Goal: Information Seeking & Learning: Learn about a topic

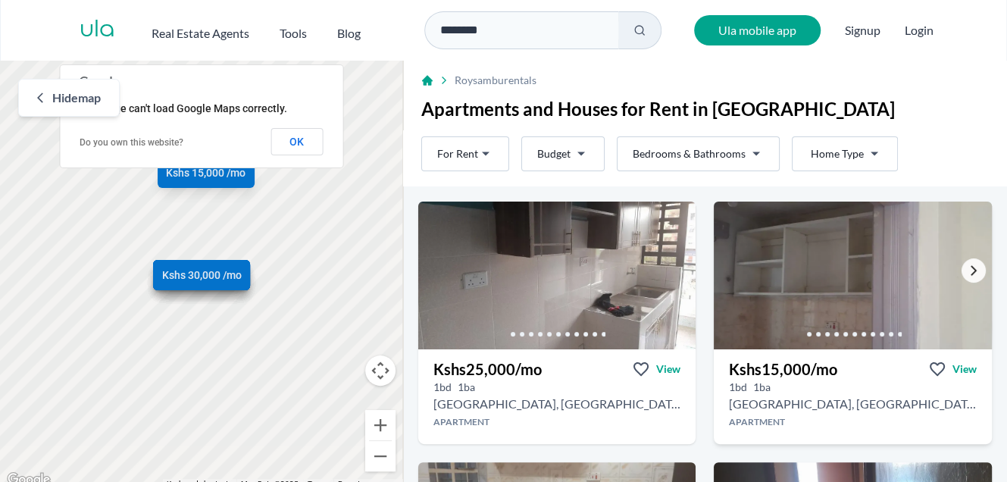
click at [967, 275] on icon "Go to the next property image" at bounding box center [973, 270] width 12 height 12
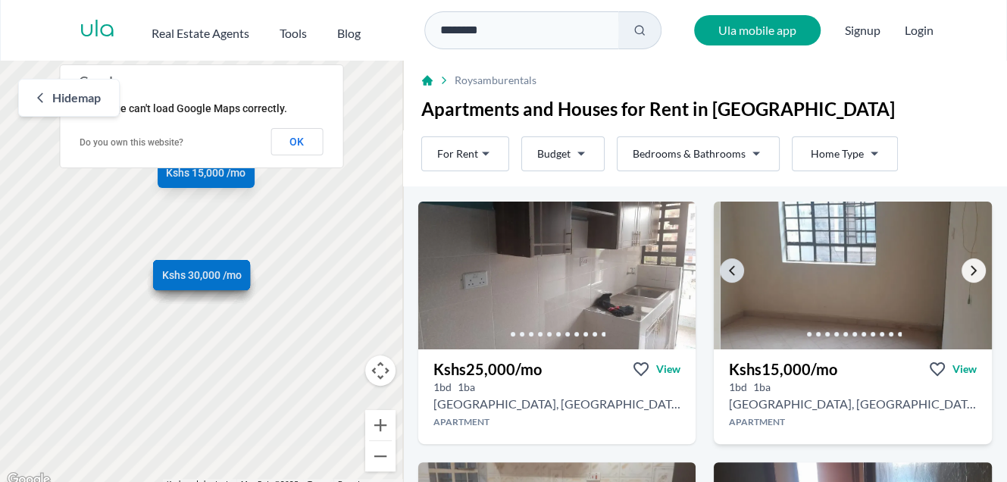
click at [961, 274] on link "Go to the next property image" at bounding box center [973, 270] width 24 height 24
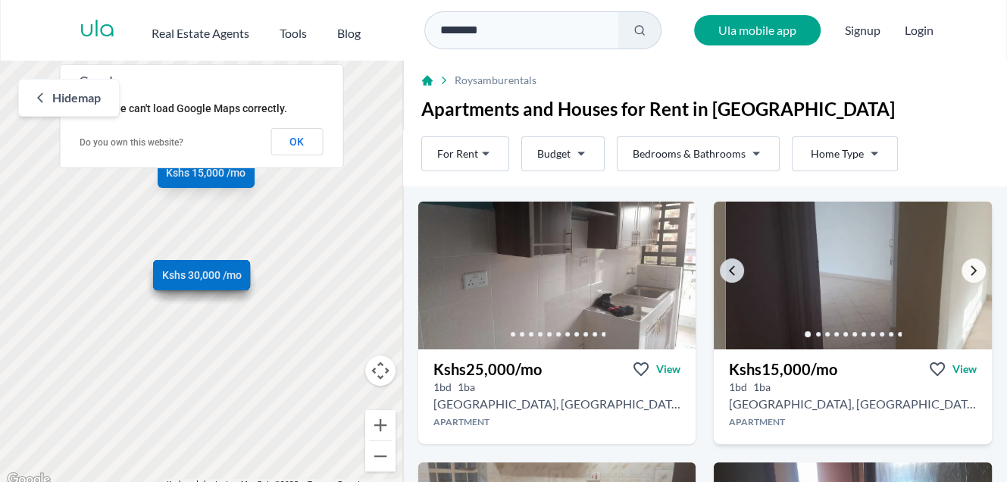
click at [961, 274] on link "Go to the next property image" at bounding box center [973, 270] width 24 height 24
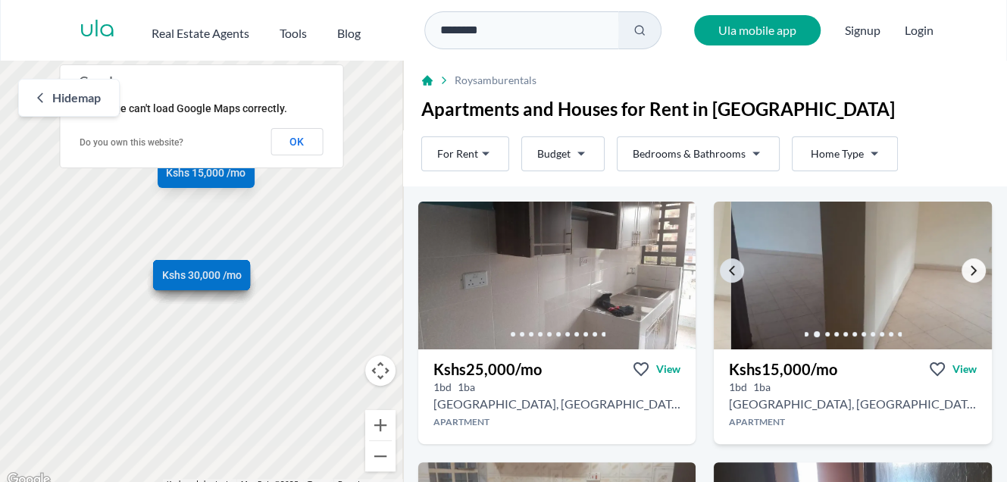
click at [961, 274] on link "Go to the next property image" at bounding box center [973, 270] width 24 height 24
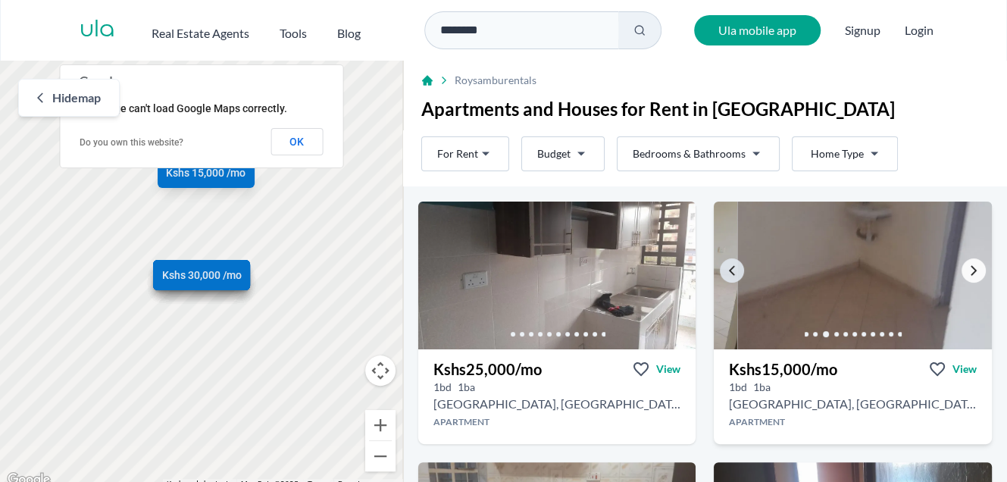
click at [961, 274] on link "Go to the next property image" at bounding box center [973, 270] width 24 height 24
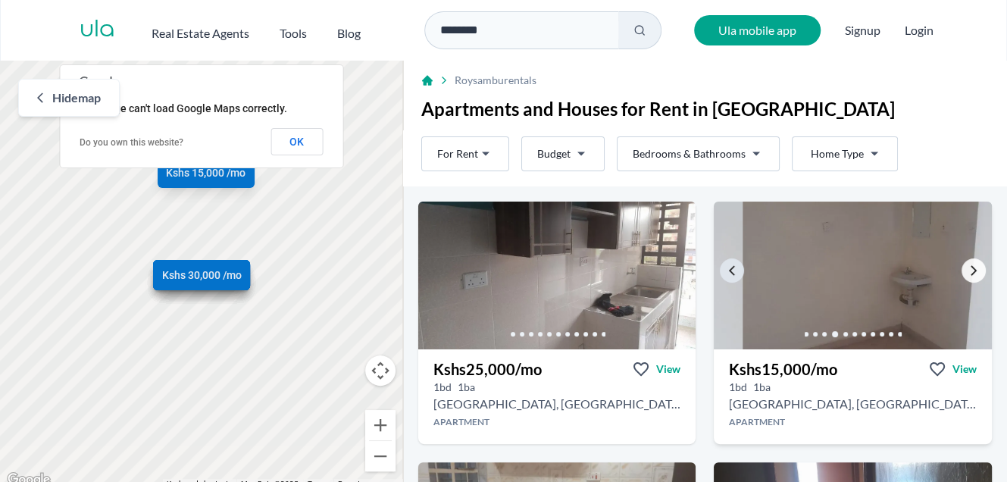
click at [961, 274] on link "Go to the next property image" at bounding box center [973, 270] width 24 height 24
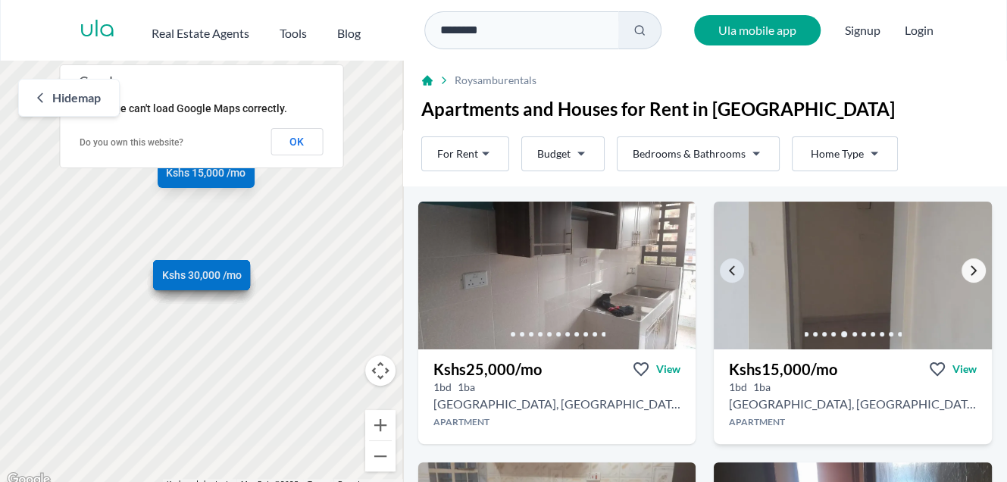
click at [961, 274] on link "Go to the next property image" at bounding box center [973, 270] width 24 height 24
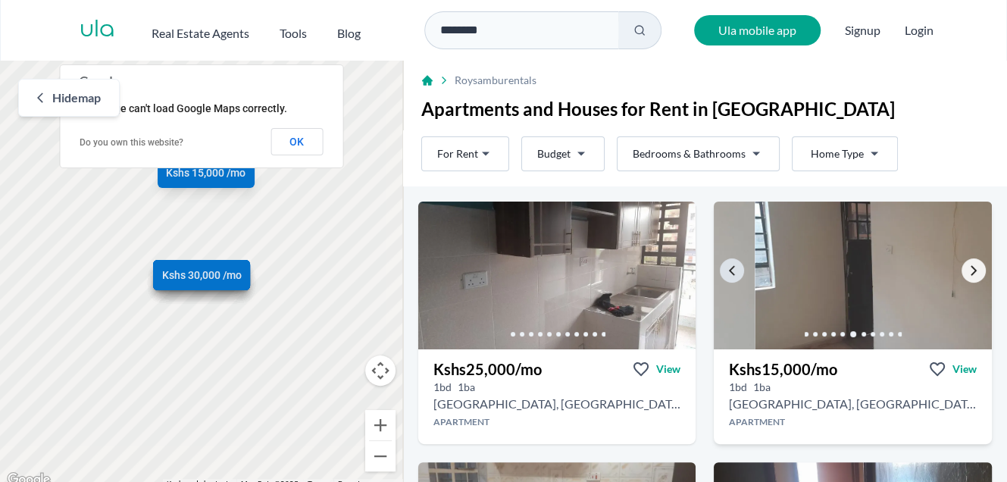
click at [961, 274] on link "Go to the next property image" at bounding box center [973, 270] width 24 height 24
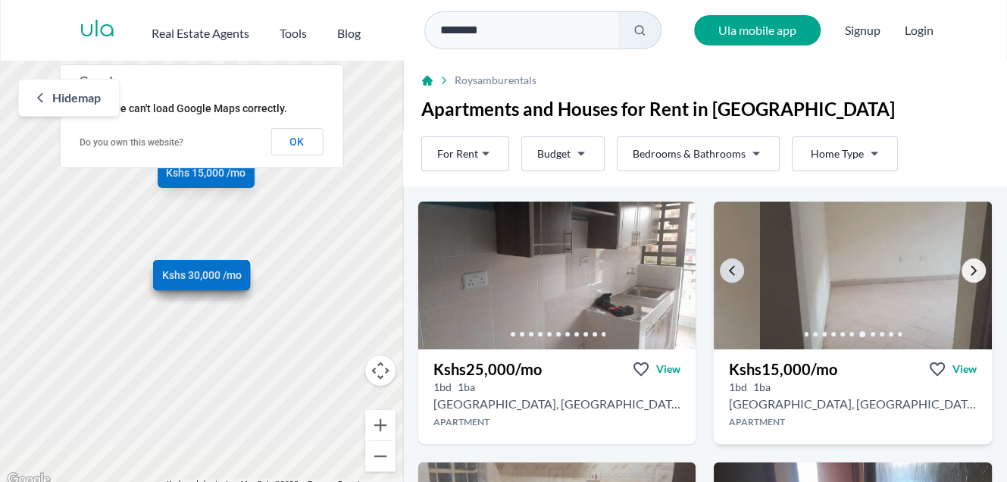
click at [961, 274] on link "Go to the next property image" at bounding box center [973, 270] width 24 height 24
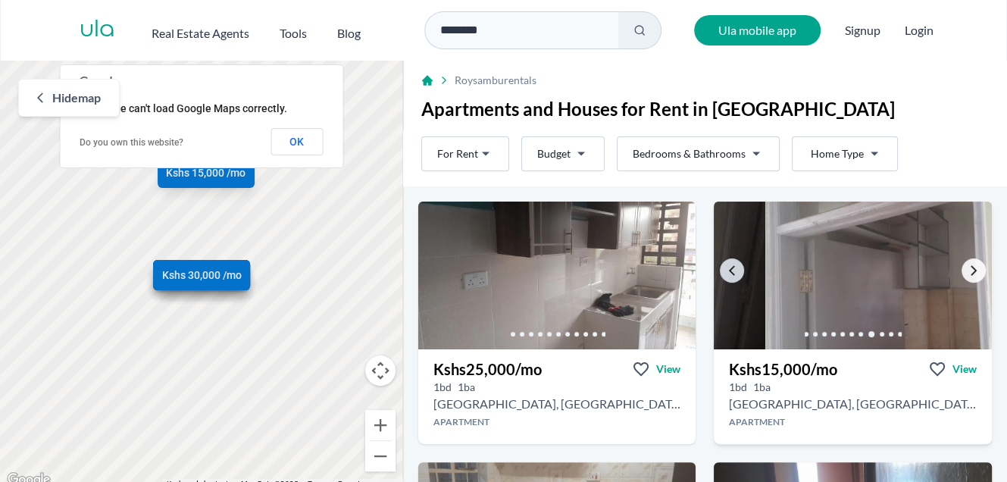
click at [961, 274] on link "Go to the next property image" at bounding box center [973, 270] width 24 height 24
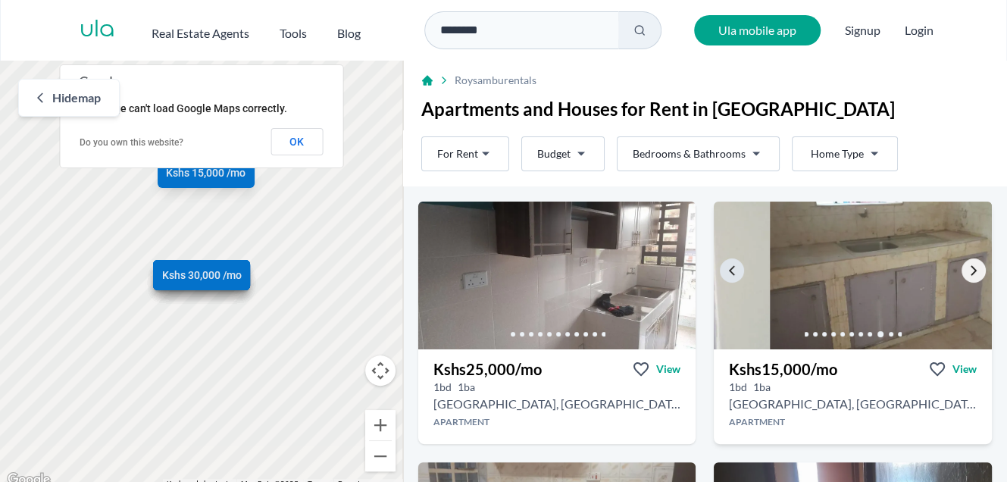
click at [961, 274] on link "Go to the next property image" at bounding box center [973, 270] width 24 height 24
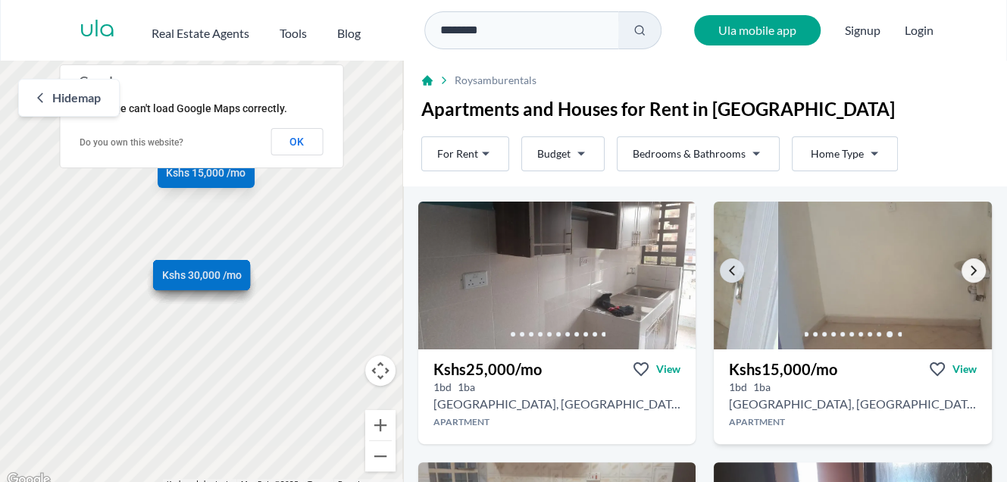
click at [961, 274] on link "Go to the next property image" at bounding box center [973, 270] width 24 height 24
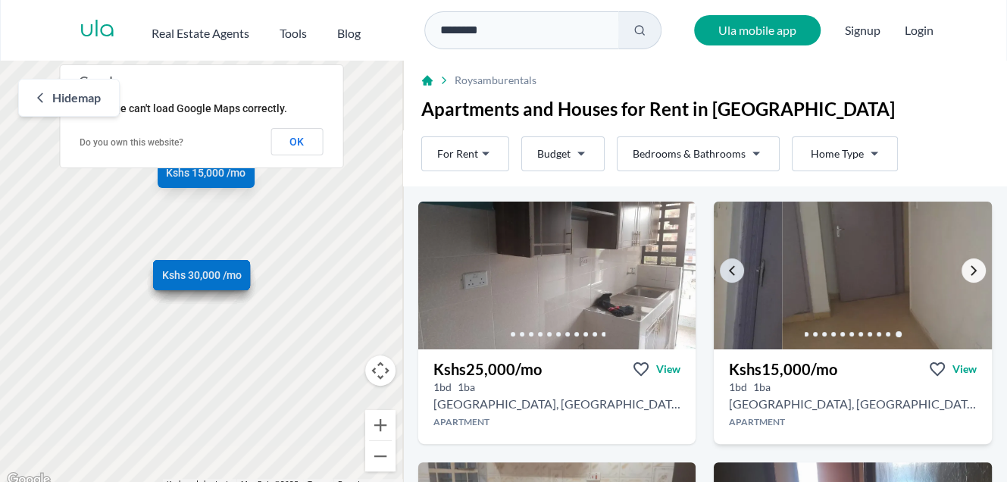
click at [961, 279] on link "Go to the next property image" at bounding box center [973, 270] width 24 height 24
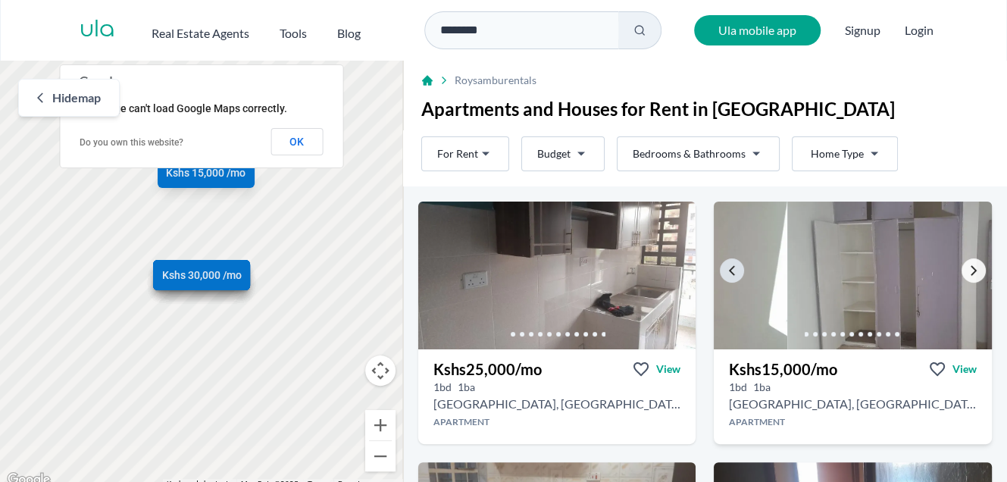
click at [961, 279] on link "Go to the next property image" at bounding box center [973, 270] width 24 height 24
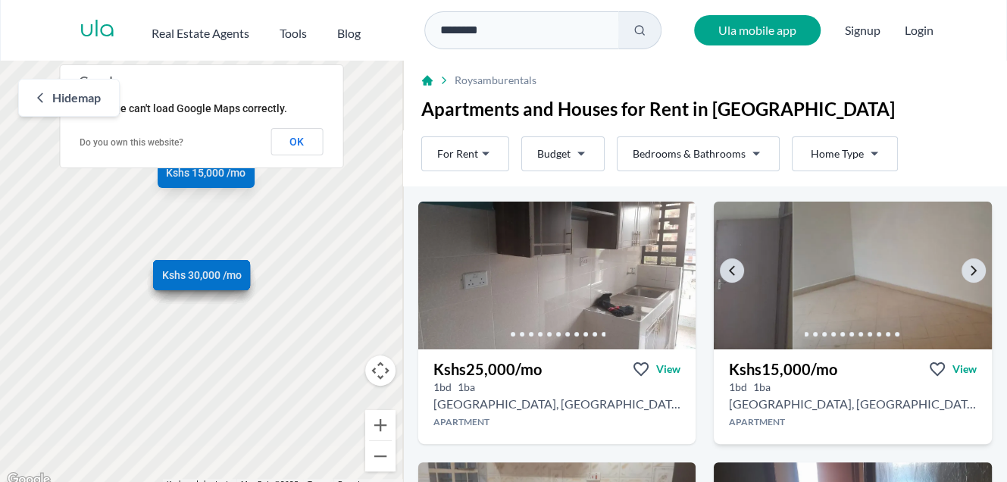
click at [953, 279] on div "Like what you see? Places go fast. Contact [DATE]! Whatsapp" at bounding box center [853, 276] width 278 height 148
click at [961, 276] on link "Go to the next property image" at bounding box center [973, 270] width 24 height 24
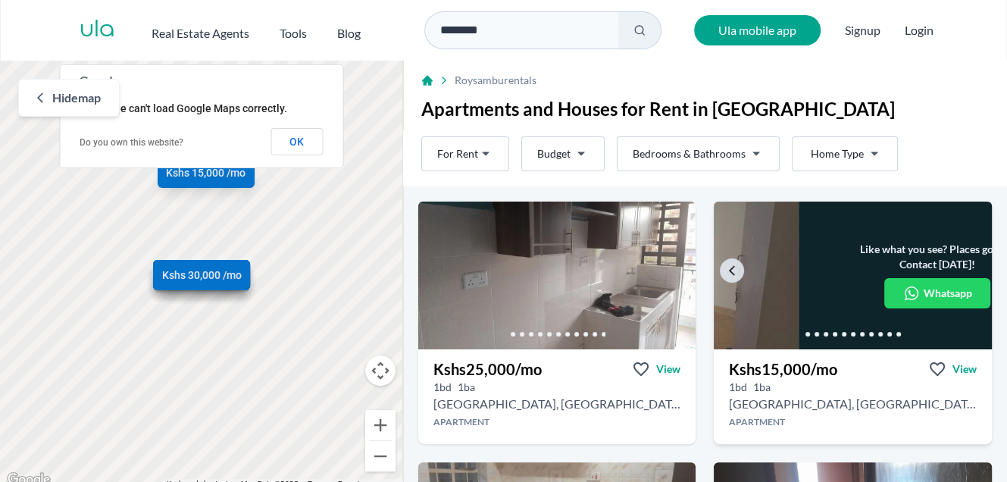
click at [955, 277] on div "Like what you see? Places go fast. Contact [DATE]! Whatsapp" at bounding box center [938, 276] width 278 height 148
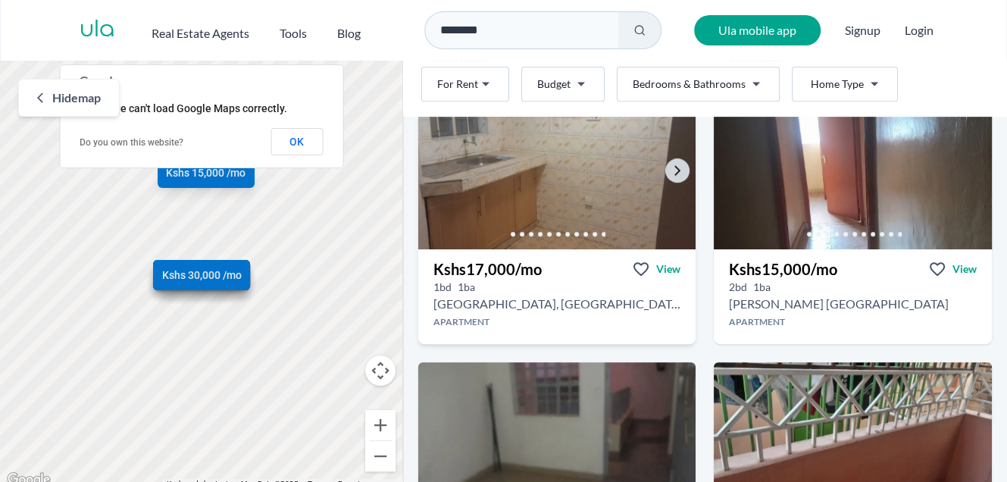
scroll to position [264, 0]
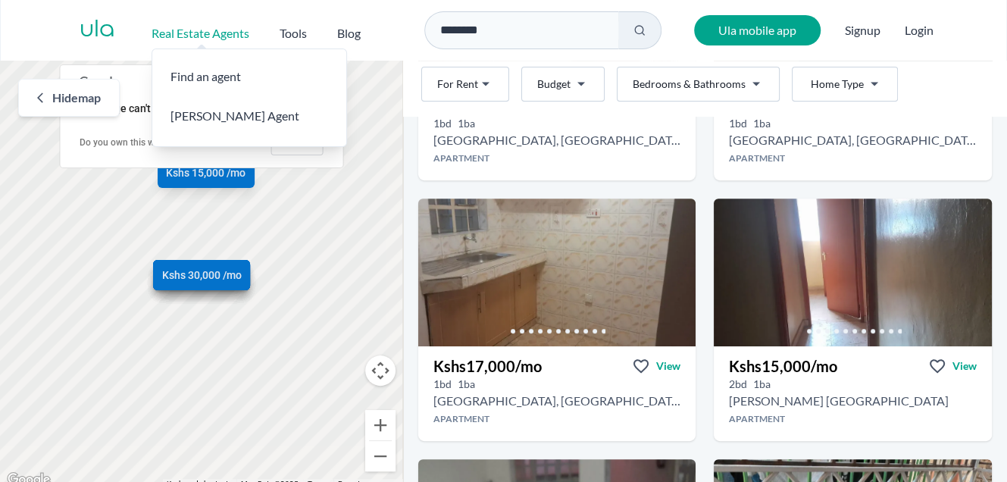
click at [241, 28] on h2 "Real Estate Agents" at bounding box center [201, 33] width 98 height 18
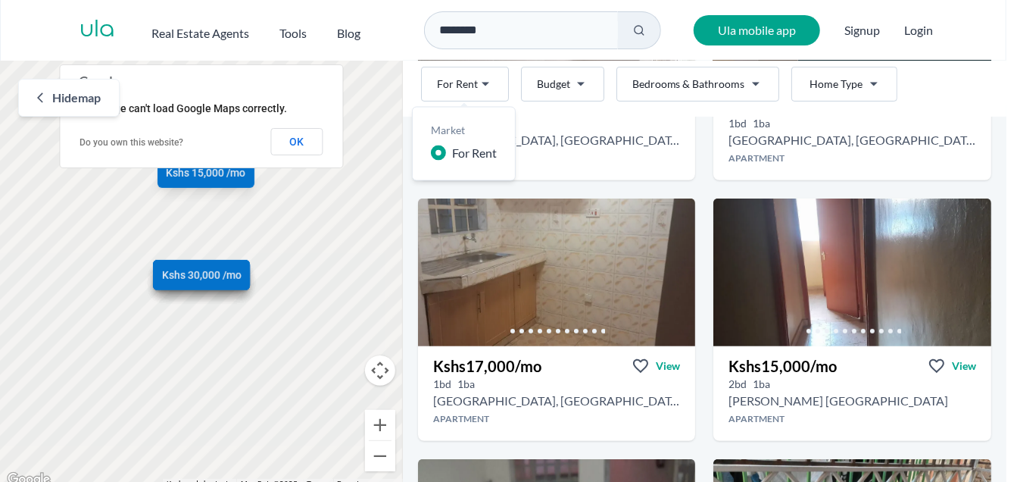
click at [488, 82] on html "Are you a real estate agent? Reach more buyers and renters. Sign up Ula Homes A…" at bounding box center [508, 244] width 1017 height 489
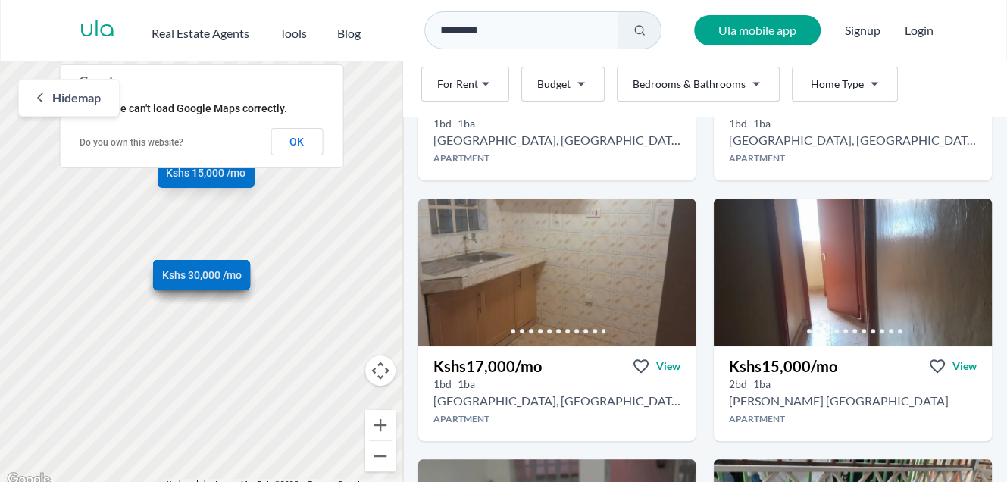
click at [577, 87] on html "Are you a real estate agent? Reach more buyers and renters. Sign up Ula Homes A…" at bounding box center [503, 244] width 1007 height 489
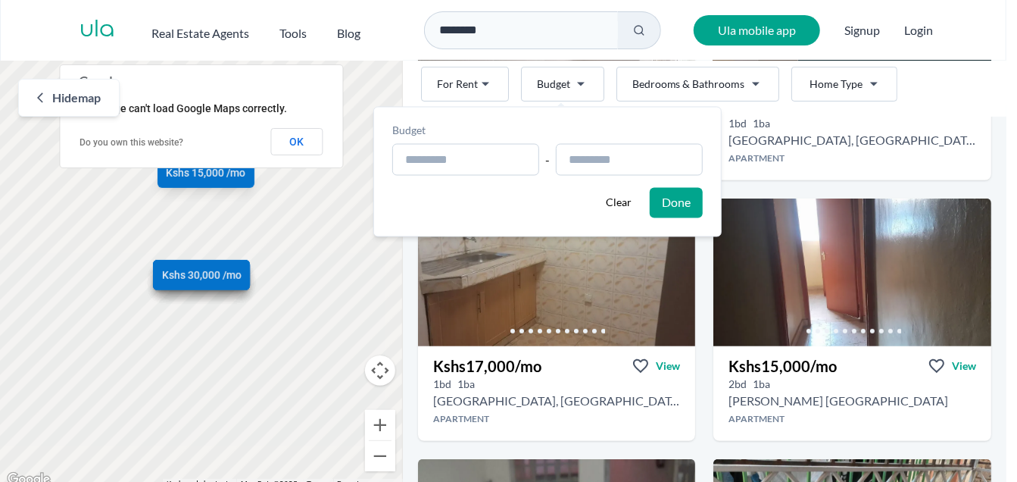
click at [575, 83] on html "Are you a real estate agent? Reach more buyers and renters. Sign up Ula Homes A…" at bounding box center [508, 244] width 1017 height 489
click at [488, 161] on input "text" at bounding box center [465, 160] width 147 height 32
type input "**********"
click at [682, 148] on input "text" at bounding box center [629, 160] width 147 height 32
type input "**********"
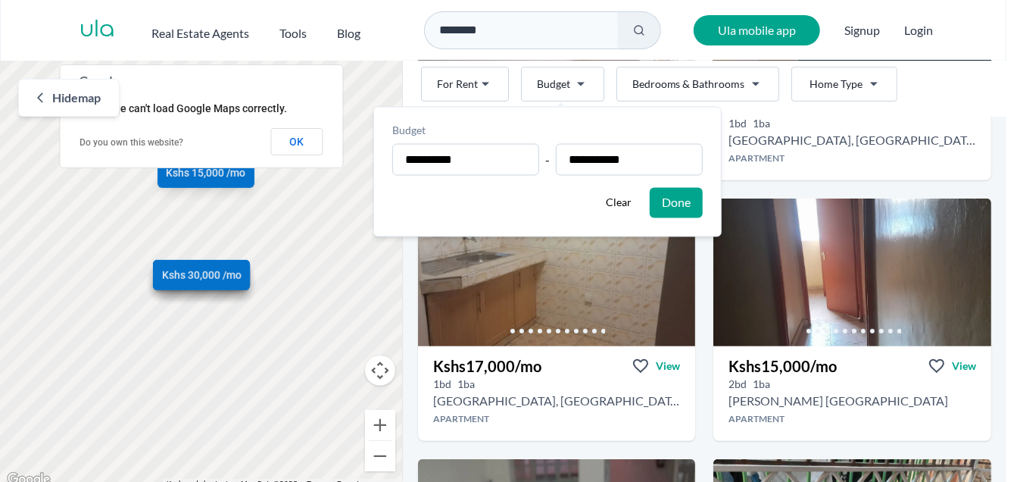
click at [699, 191] on button "Done" at bounding box center [676, 203] width 53 height 30
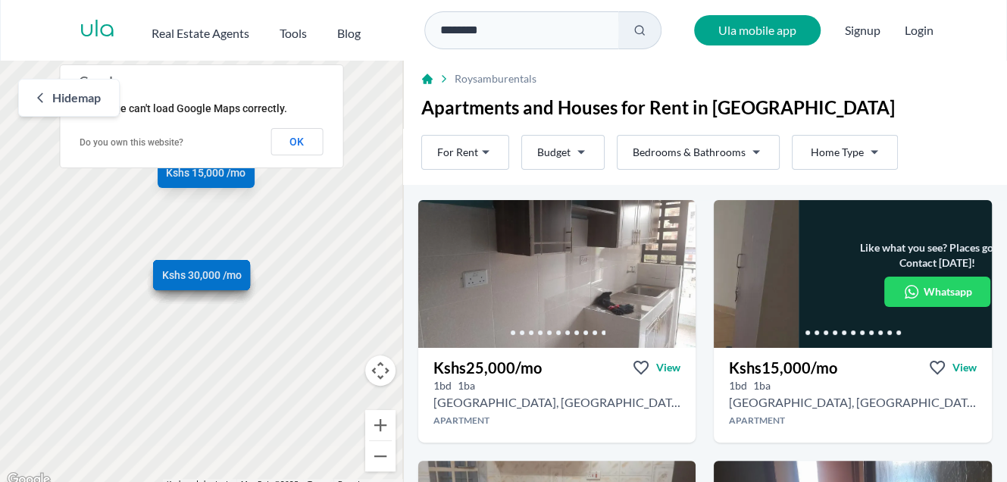
scroll to position [0, 0]
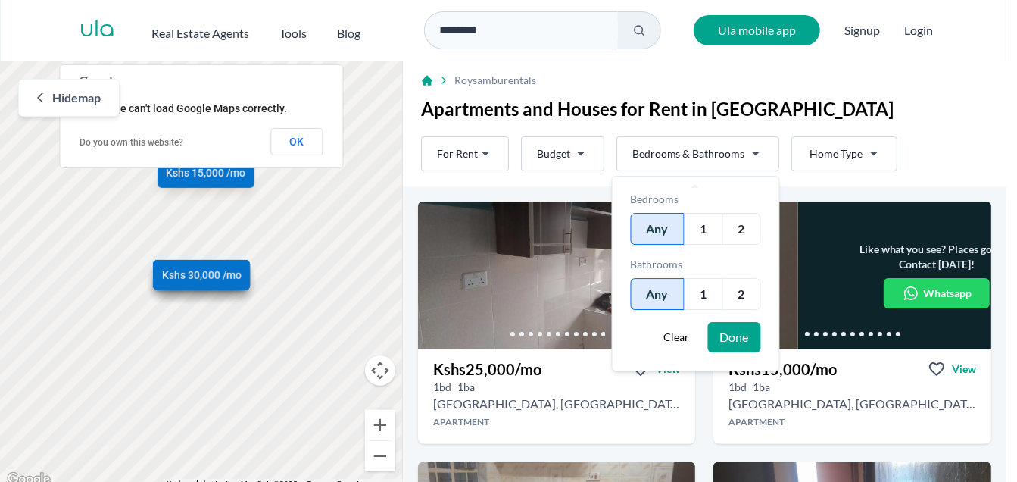
click at [751, 151] on html "Are you a real estate agent? Reach more buyers and renters. Sign up Ula Homes A…" at bounding box center [508, 244] width 1017 height 489
click at [711, 230] on div "1" at bounding box center [704, 229] width 38 height 32
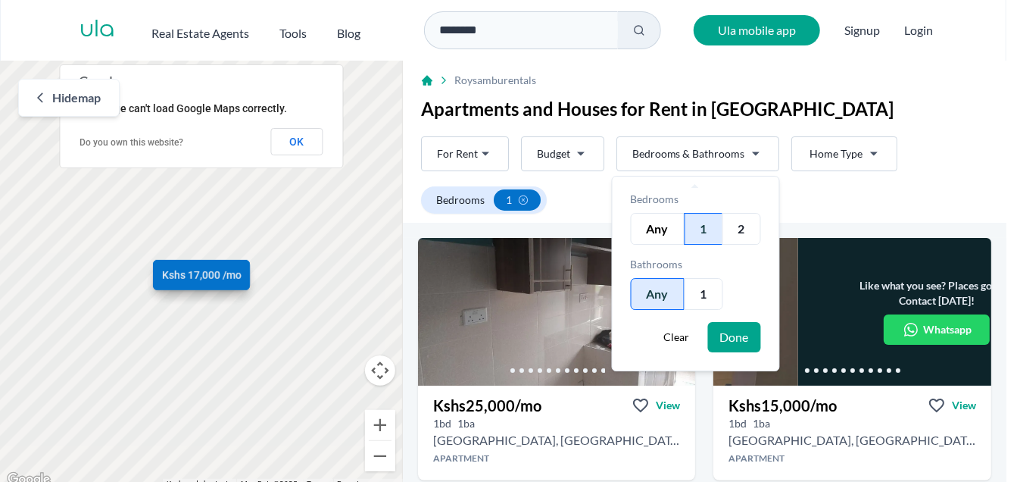
click at [697, 302] on div "1" at bounding box center [704, 294] width 39 height 32
click at [738, 345] on button "Done" at bounding box center [734, 337] width 53 height 30
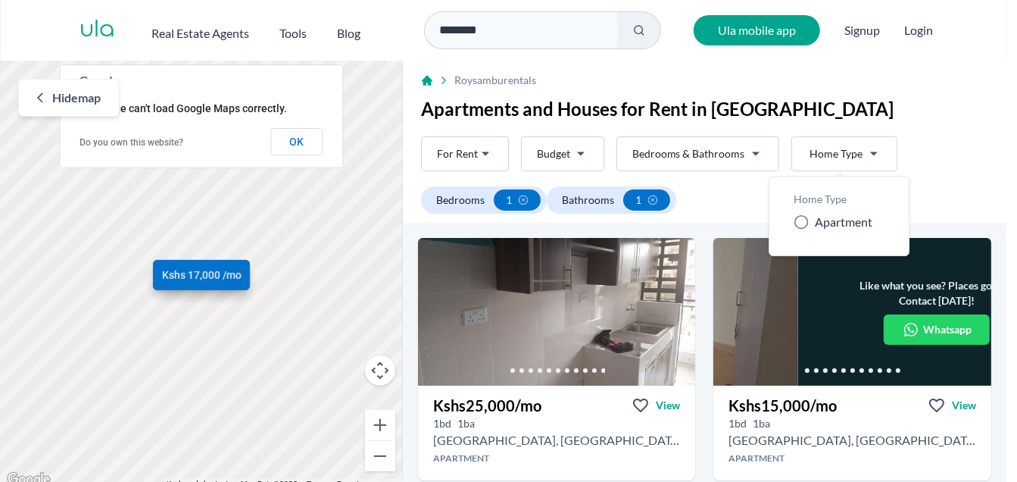
click at [868, 156] on html "Are you a real estate agent? Reach more buyers and renters. Sign up Ula Homes A…" at bounding box center [508, 244] width 1017 height 489
click at [854, 220] on span "Apartment" at bounding box center [844, 222] width 58 height 18
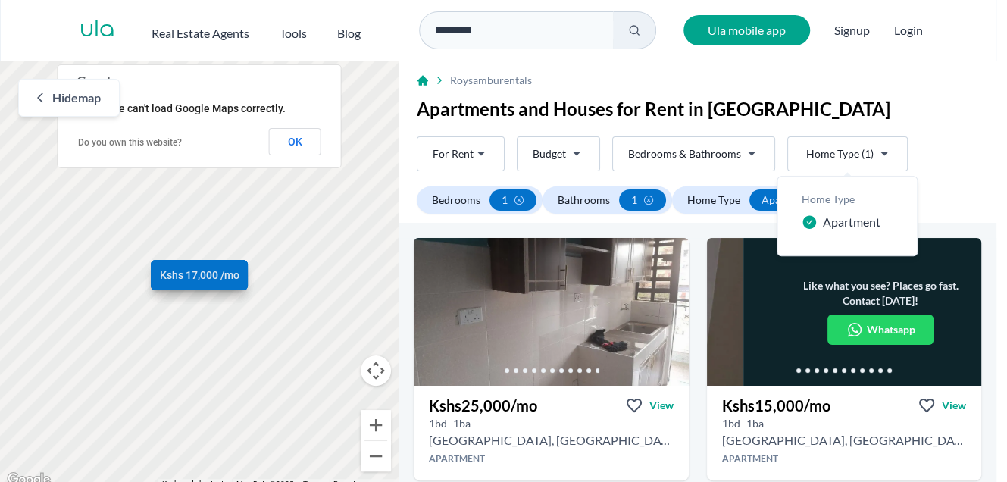
click at [946, 156] on html "Are you a real estate agent? Reach more buyers and renters. Sign up Ula Homes A…" at bounding box center [503, 244] width 1007 height 489
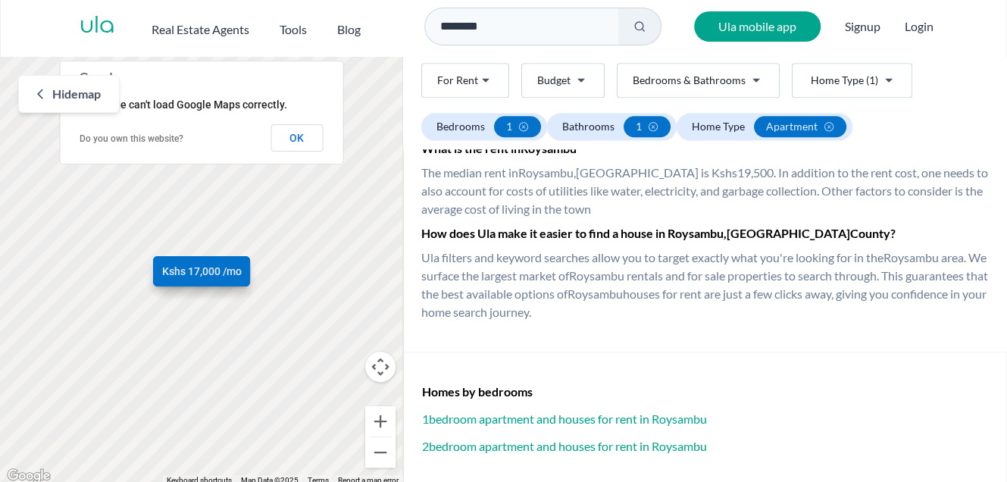
scroll to position [7, 0]
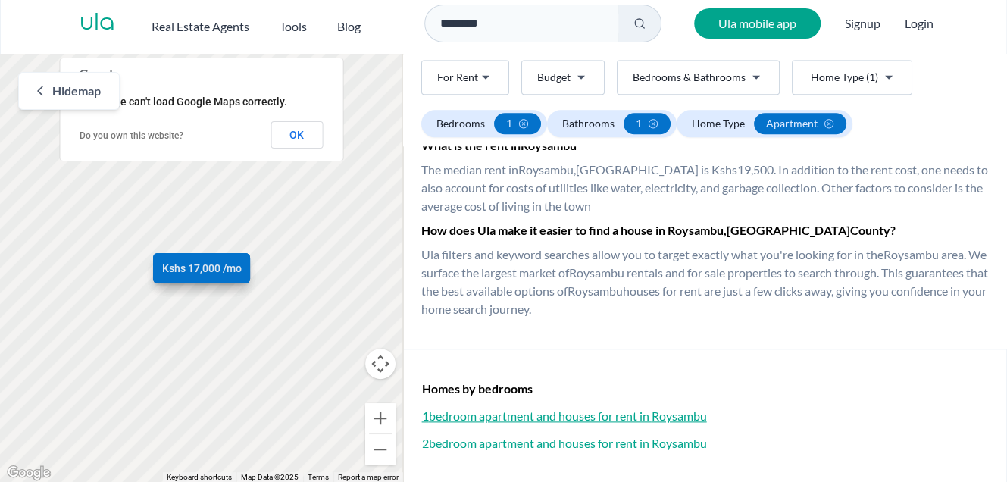
click at [522, 417] on h3 "1 bedroom apartment and houses for rent in [GEOGRAPHIC_DATA]" at bounding box center [705, 416] width 566 height 18
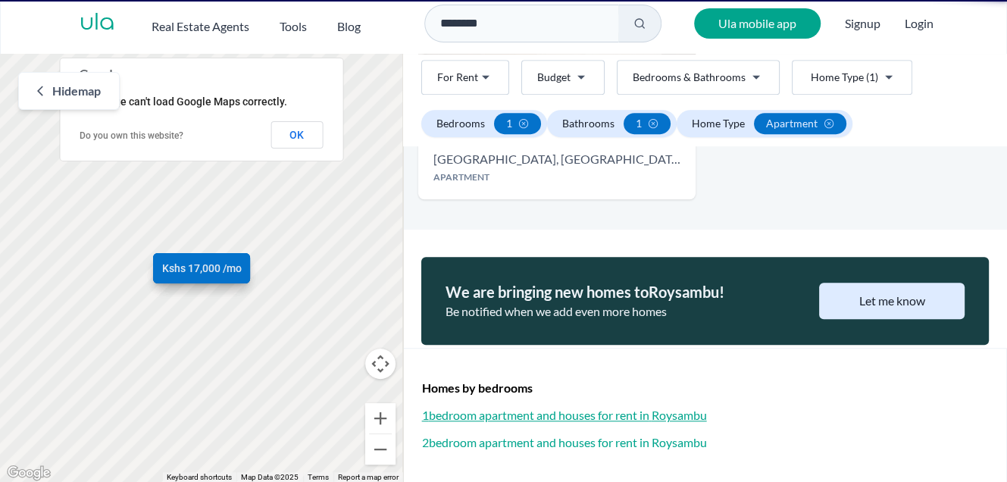
scroll to position [161, 0]
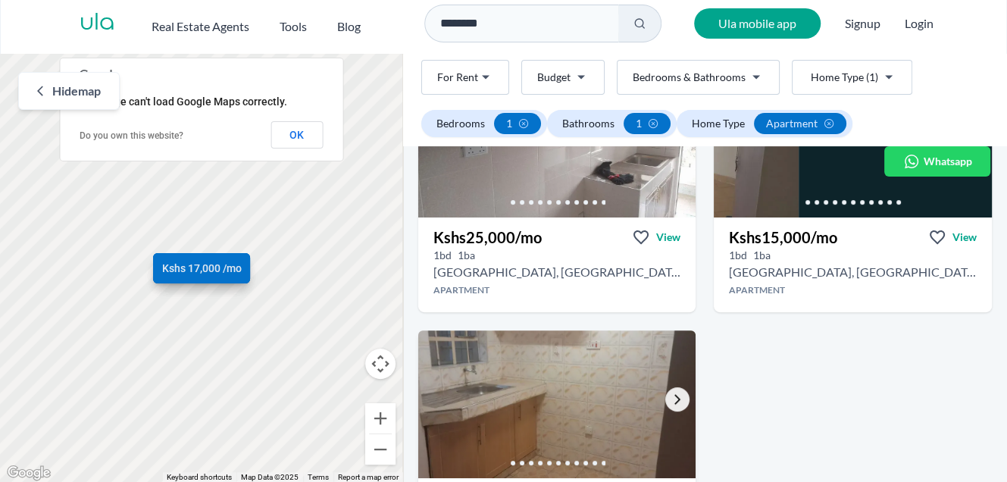
click at [674, 397] on icon "Go to the next property image" at bounding box center [677, 400] width 6 height 10
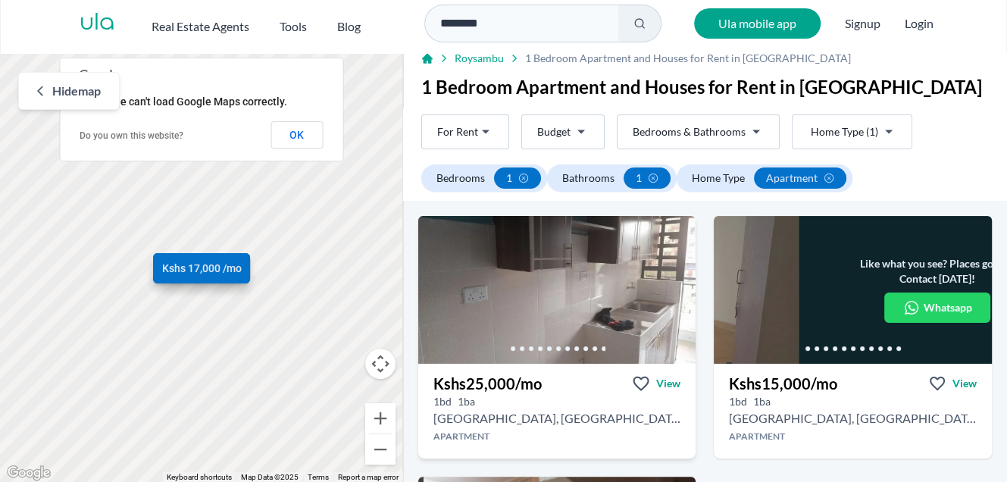
scroll to position [0, 0]
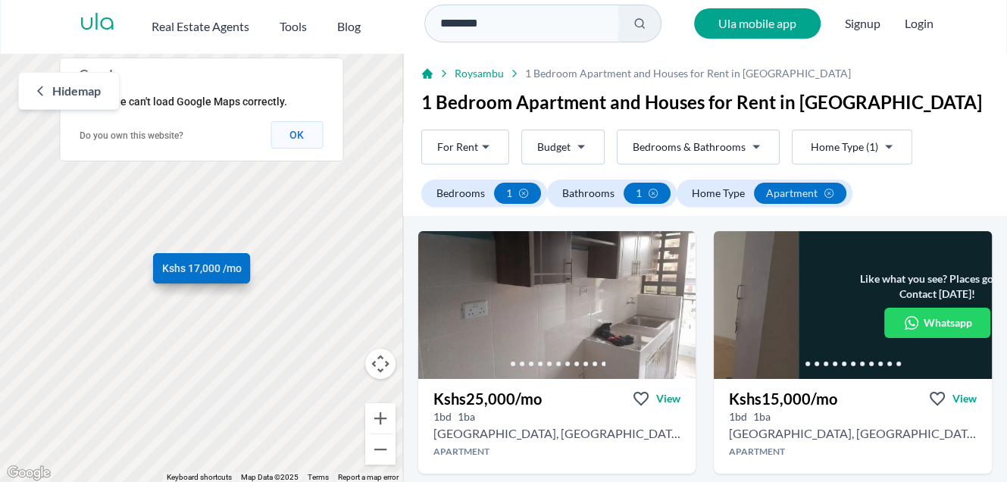
click at [306, 142] on button "OK" at bounding box center [296, 134] width 52 height 27
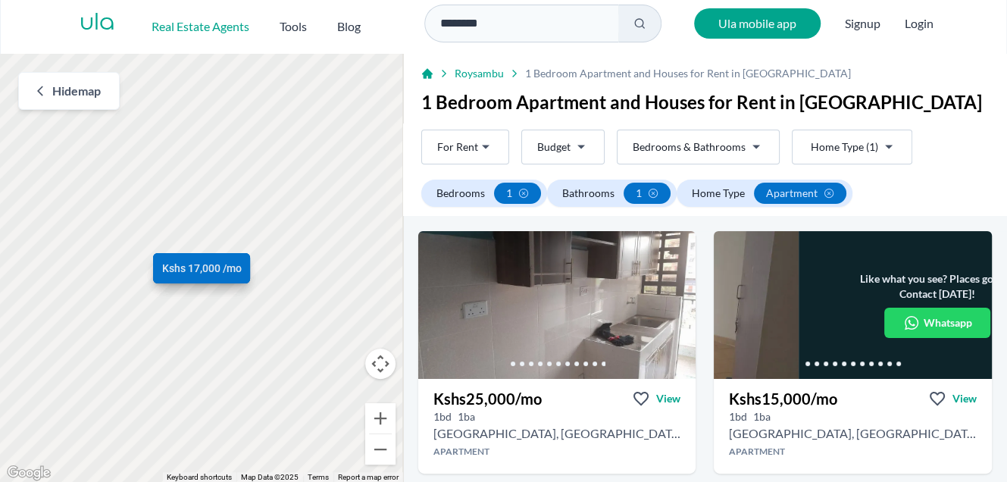
click at [208, 29] on h2 "Real Estate Agents" at bounding box center [201, 26] width 98 height 18
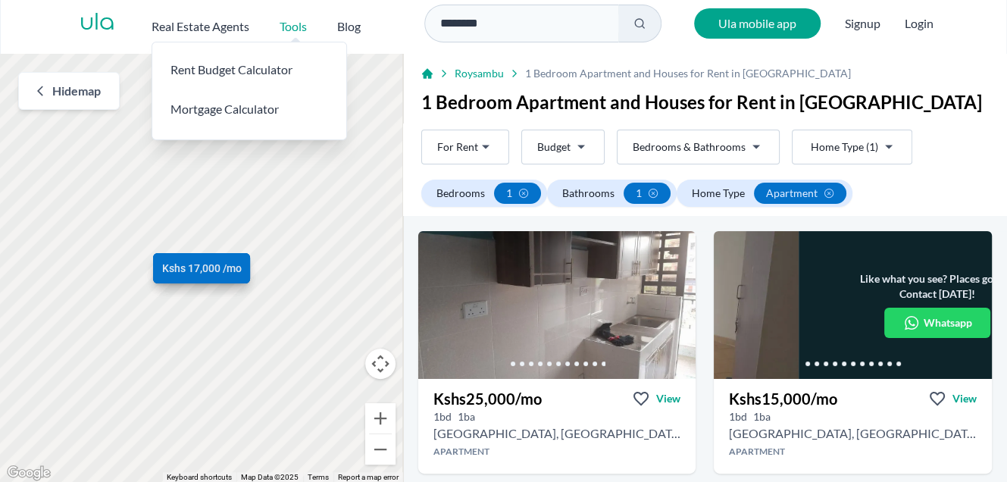
click at [301, 20] on h2 "Tools" at bounding box center [293, 26] width 27 height 18
